Goal: Information Seeking & Learning: Compare options

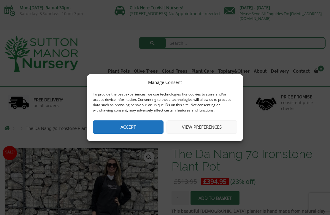
click at [146, 128] on button "Accept" at bounding box center [128, 126] width 71 height 13
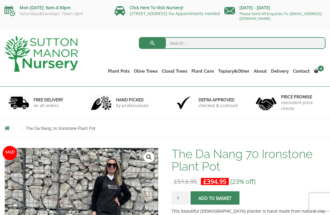
click at [120, 72] on link "Plant Pots" at bounding box center [119, 71] width 26 height 8
click at [0, 0] on link "The Atlantis Pots" at bounding box center [0, 0] width 0 height 0
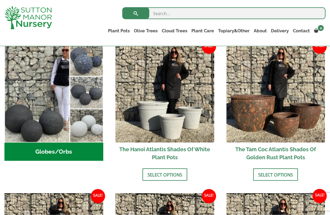
scroll to position [204, 0]
click at [0, 0] on link "The Venice Cube Pots" at bounding box center [0, 0] width 0 height 0
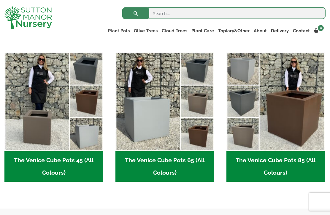
scroll to position [150, 0]
click at [159, 114] on img "Visit product category The Venice Cube Pots 65 (All Colours)" at bounding box center [164, 101] width 99 height 99
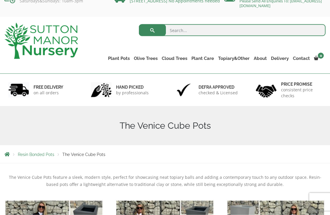
scroll to position [13, 0]
click at [0, 0] on link "Vietnamese Pots" at bounding box center [0, 0] width 0 height 0
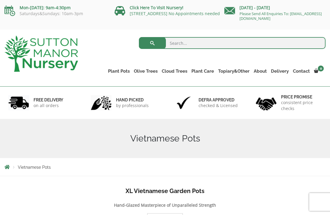
click at [0, 0] on link "Glazed Pots" at bounding box center [0, 0] width 0 height 0
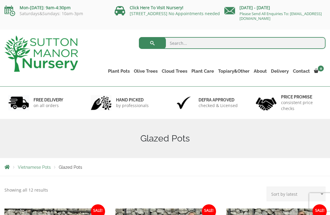
click at [0, 0] on link "Fibre Clay Pots" at bounding box center [0, 0] width 0 height 0
click at [0, 0] on link "The Iron Stone Pots" at bounding box center [0, 0] width 0 height 0
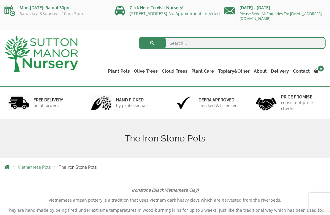
click at [0, 0] on link "Wabi-Sabi" at bounding box center [0, 0] width 0 height 0
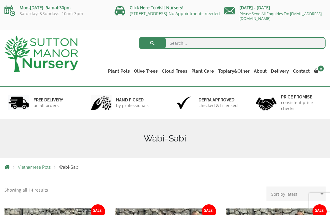
click at [0, 0] on link "The Old Stone Pots" at bounding box center [0, 0] width 0 height 0
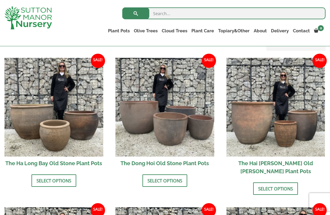
scroll to position [197, 0]
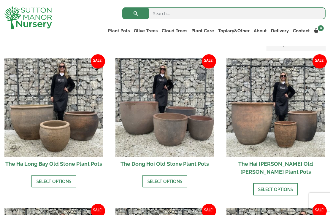
click at [173, 173] on li "Sale! £ 279.95 - £ 389.95 £ 214.95 - £ 299.95 The Dong Hoi Old Stone Plant Pots…" at bounding box center [164, 122] width 99 height 129
click at [177, 181] on link "Select options" at bounding box center [164, 181] width 45 height 12
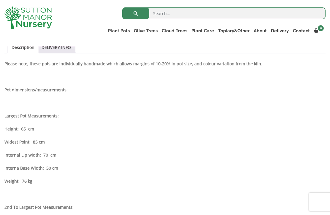
scroll to position [263, 0]
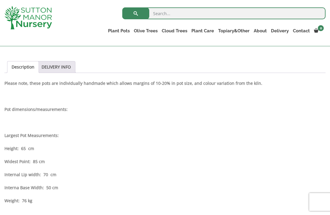
click at [0, 0] on link "The Atlantis Pots" at bounding box center [0, 0] width 0 height 0
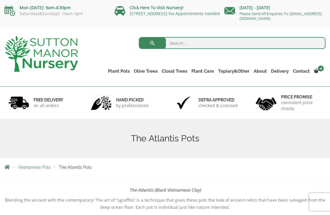
click at [0, 0] on link "Squares And Troughs" at bounding box center [0, 0] width 0 height 0
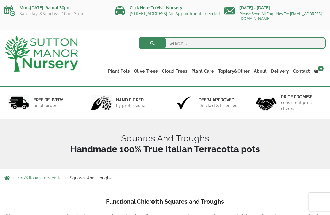
click at [0, 0] on link "Rolled Rim Classico" at bounding box center [0, 0] width 0 height 0
click at [0, 0] on link "The Amalfi Pots" at bounding box center [0, 0] width 0 height 0
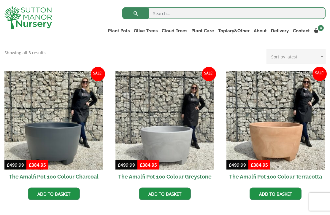
scroll to position [153, 0]
click at [180, 129] on img at bounding box center [164, 120] width 99 height 99
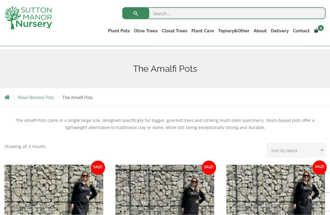
scroll to position [59, 0]
click at [0, 0] on link "The Como Cube Pots 45 (All Colours)" at bounding box center [0, 0] width 0 height 0
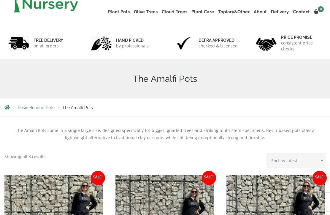
scroll to position [79, 0]
